Goal: Task Accomplishment & Management: Use online tool/utility

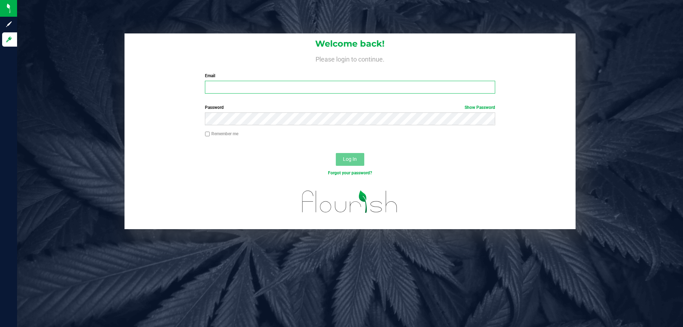
click at [336, 87] on input "Email" at bounding box center [350, 87] width 290 height 13
type input "[EMAIL_ADDRESS][DOMAIN_NAME]"
click at [336, 153] on button "Log In" at bounding box center [350, 159] width 28 height 13
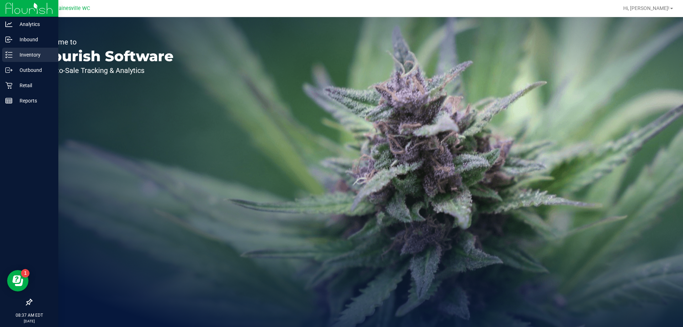
click at [18, 54] on p "Inventory" at bounding box center [33, 54] width 43 height 9
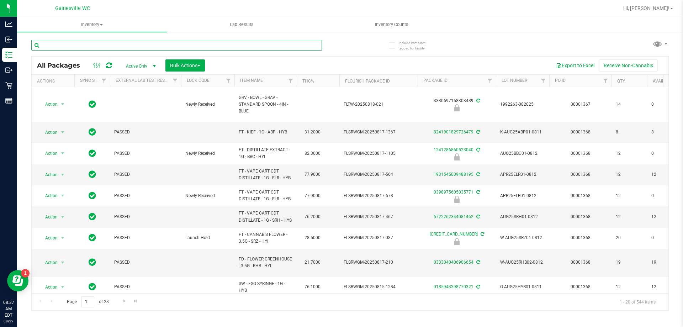
click at [116, 43] on input "text" at bounding box center [176, 45] width 291 height 11
type input "5557944518067742"
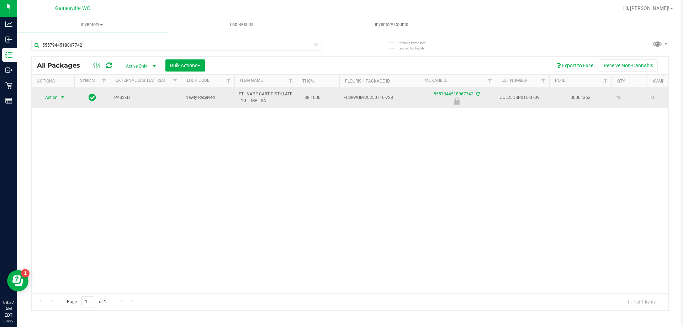
click at [55, 96] on span "Action" at bounding box center [48, 97] width 19 height 10
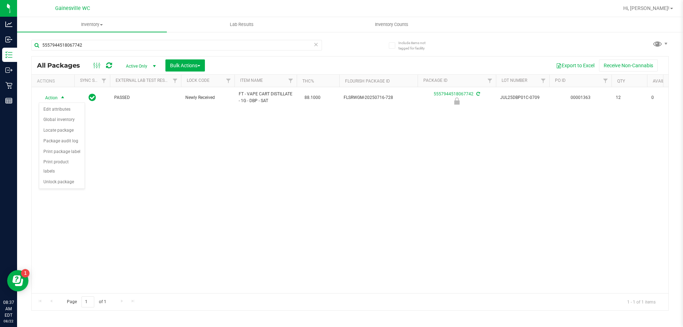
click at [67, 179] on div "Action Edit attributes Global inventory Locate package Package audit log Print …" at bounding box center [62, 145] width 46 height 86
click at [67, 177] on li "Unlock package" at bounding box center [62, 182] width 46 height 11
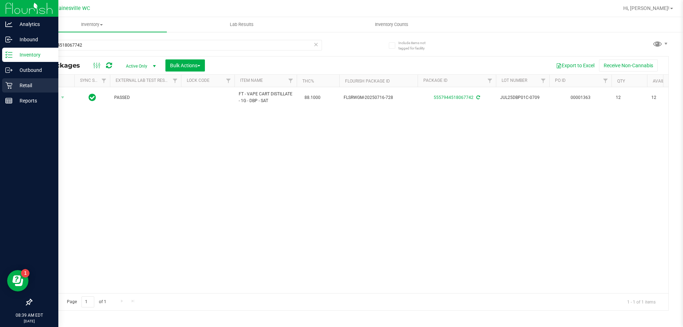
click at [0, 85] on link "Retail" at bounding box center [29, 85] width 58 height 15
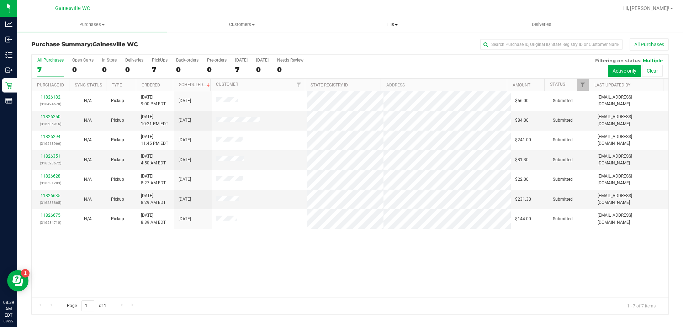
click at [388, 27] on span "Tills" at bounding box center [391, 24] width 149 height 6
click at [381, 41] on li "Manage tills" at bounding box center [392, 43] width 150 height 9
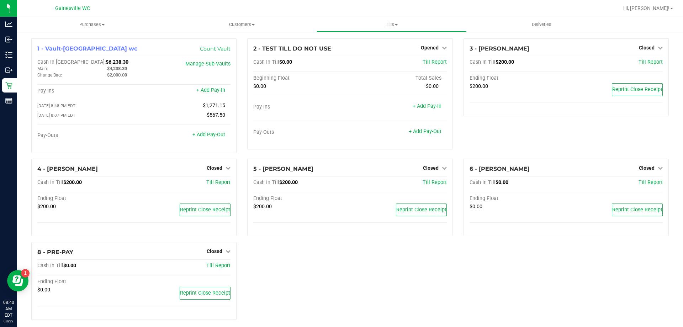
click at [244, 180] on div "5 - [PERSON_NAME] Closed Open Till Cash In Till $200.00 Till Report Ending Floa…" at bounding box center [350, 201] width 216 height 84
click at [526, 283] on div "1 - Vault-[GEOGRAPHIC_DATA] wc Count Vault Cash In Vault: $6,238.30 Main: $4,23…" at bounding box center [350, 181] width 648 height 287
click at [71, 164] on div "4 - [PERSON_NAME] Closed Open Till Cash In Till $200.00 Till Report Ending Floa…" at bounding box center [133, 198] width 205 height 78
click at [208, 169] on span "Closed" at bounding box center [215, 168] width 16 height 6
click at [212, 182] on link "Open Till" at bounding box center [214, 183] width 19 height 6
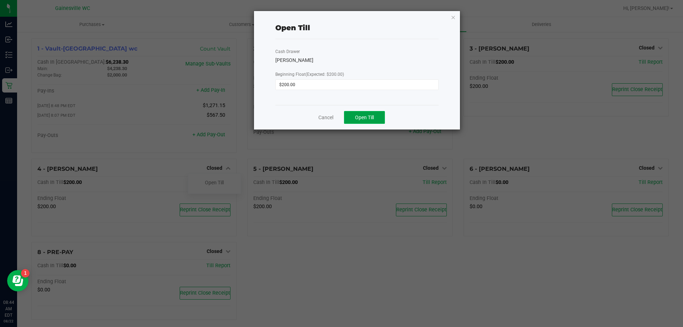
click at [363, 120] on span "Open Till" at bounding box center [364, 118] width 19 height 6
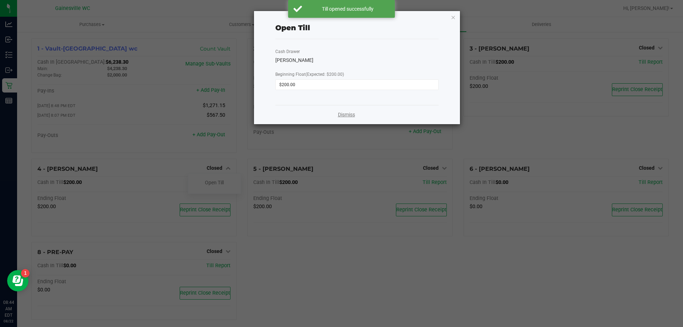
click at [346, 114] on link "Dismiss" at bounding box center [346, 114] width 17 height 7
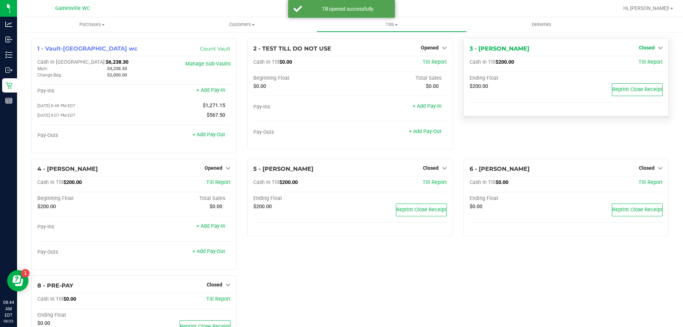
click at [642, 49] on span "Closed" at bounding box center [647, 48] width 16 height 6
click at [637, 63] on link "Open Till" at bounding box center [646, 63] width 19 height 6
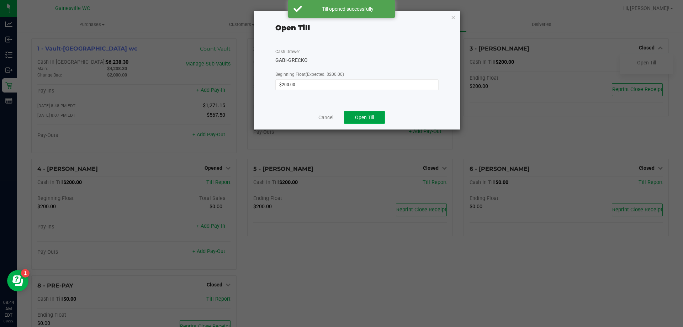
click at [356, 122] on button "Open Till" at bounding box center [364, 117] width 41 height 13
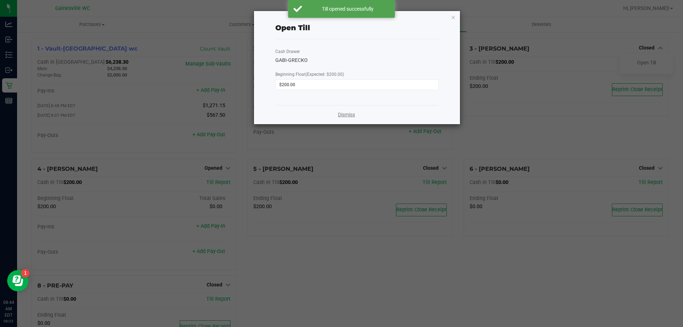
click at [340, 114] on link "Dismiss" at bounding box center [346, 114] width 17 height 7
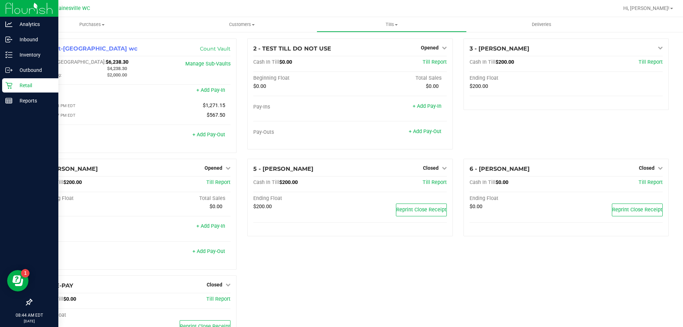
click at [1, 84] on link "Retail" at bounding box center [29, 85] width 58 height 15
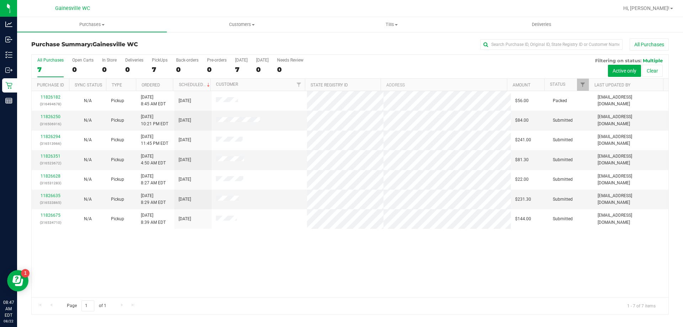
click at [634, 267] on div "11826182 (316494678) N/A Pickup [DATE] 8:45 AM EDT 8/22/2025 $56.00 Packed [EMA…" at bounding box center [350, 194] width 637 height 206
click at [398, 27] on span "Tills" at bounding box center [391, 24] width 149 height 6
click at [387, 43] on li "Manage tills" at bounding box center [392, 43] width 150 height 9
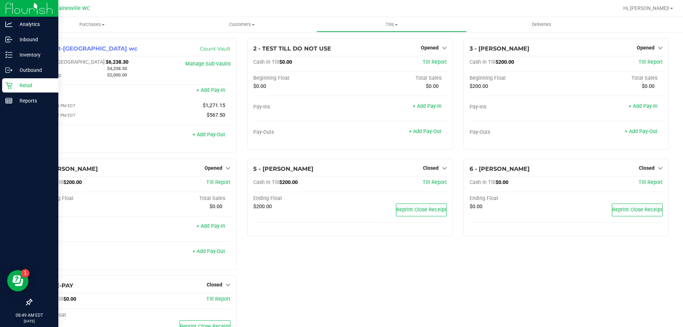
click at [12, 82] on icon at bounding box center [8, 85] width 7 height 7
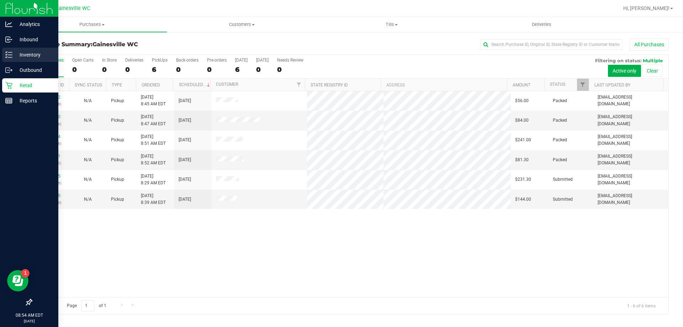
click at [26, 61] on div "Inventory" at bounding box center [30, 55] width 56 height 14
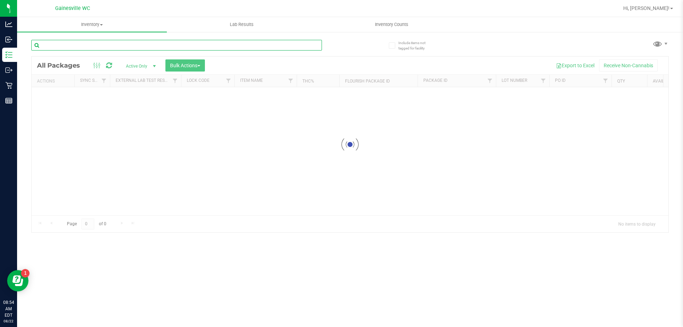
click at [134, 42] on input "text" at bounding box center [176, 45] width 291 height 11
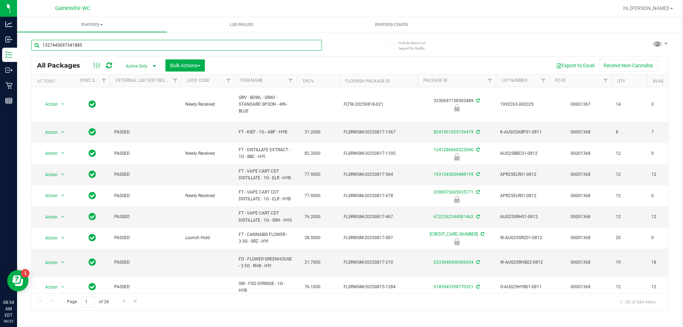
type input "1327443097341885"
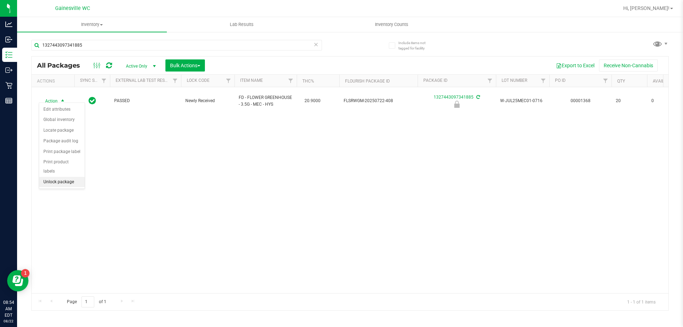
click at [59, 177] on li "Unlock package" at bounding box center [62, 182] width 46 height 11
